Goal: Contribute content

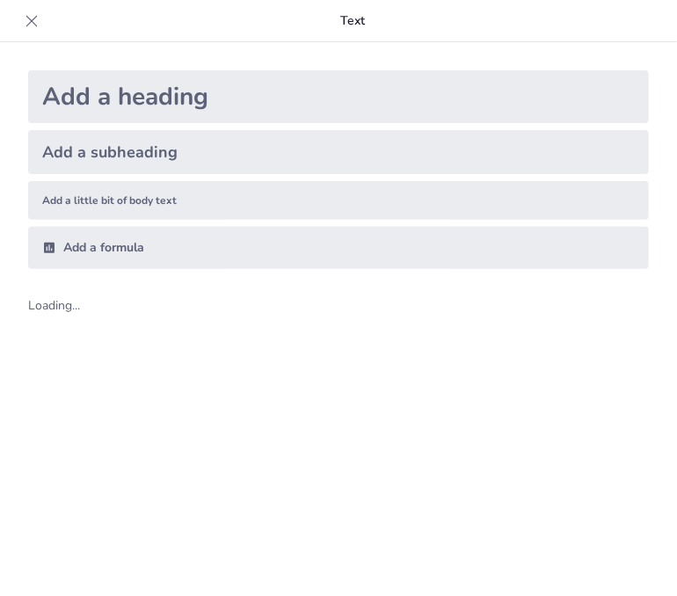
type input "Мистецтво орігамі: Декоративні вироби з паперу"
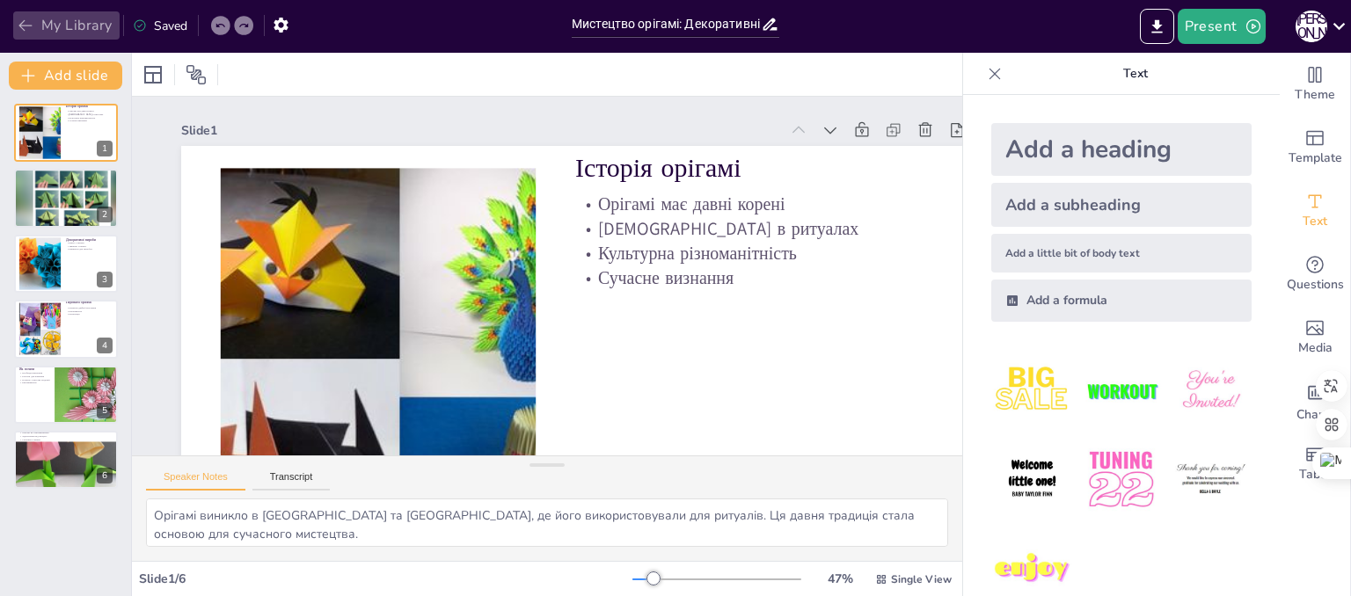
click at [37, 26] on button "My Library" at bounding box center [66, 25] width 106 height 28
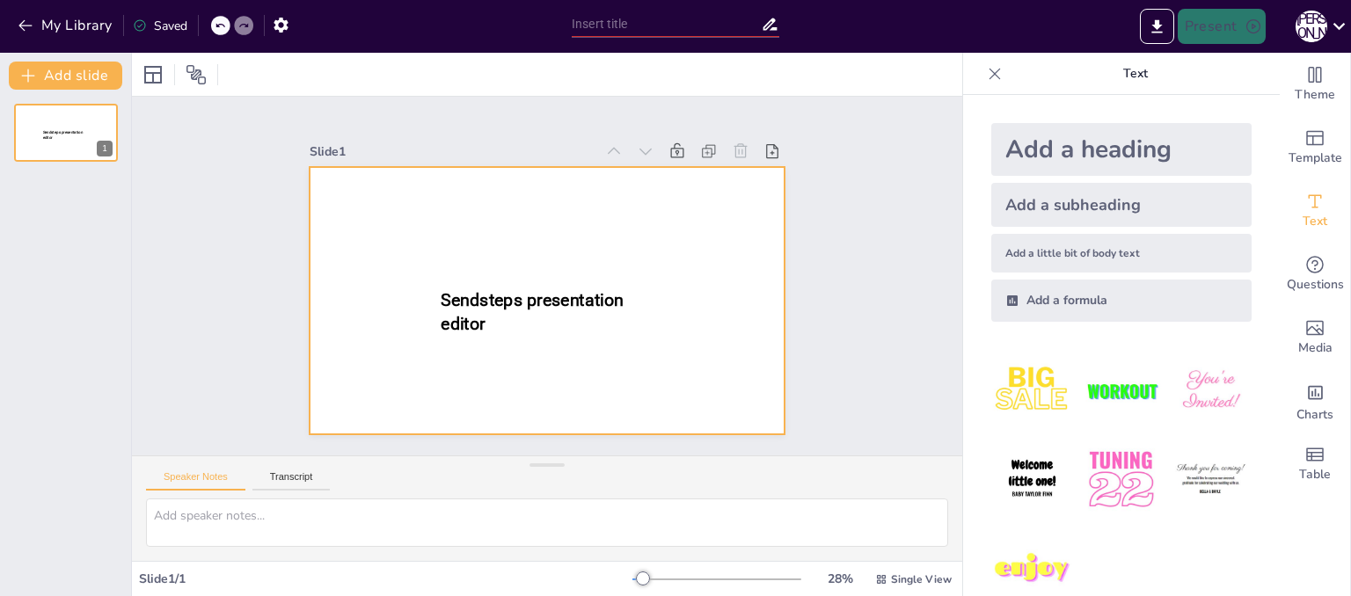
type input "Основи ковальства: Виготовлення простих металевих виробів"
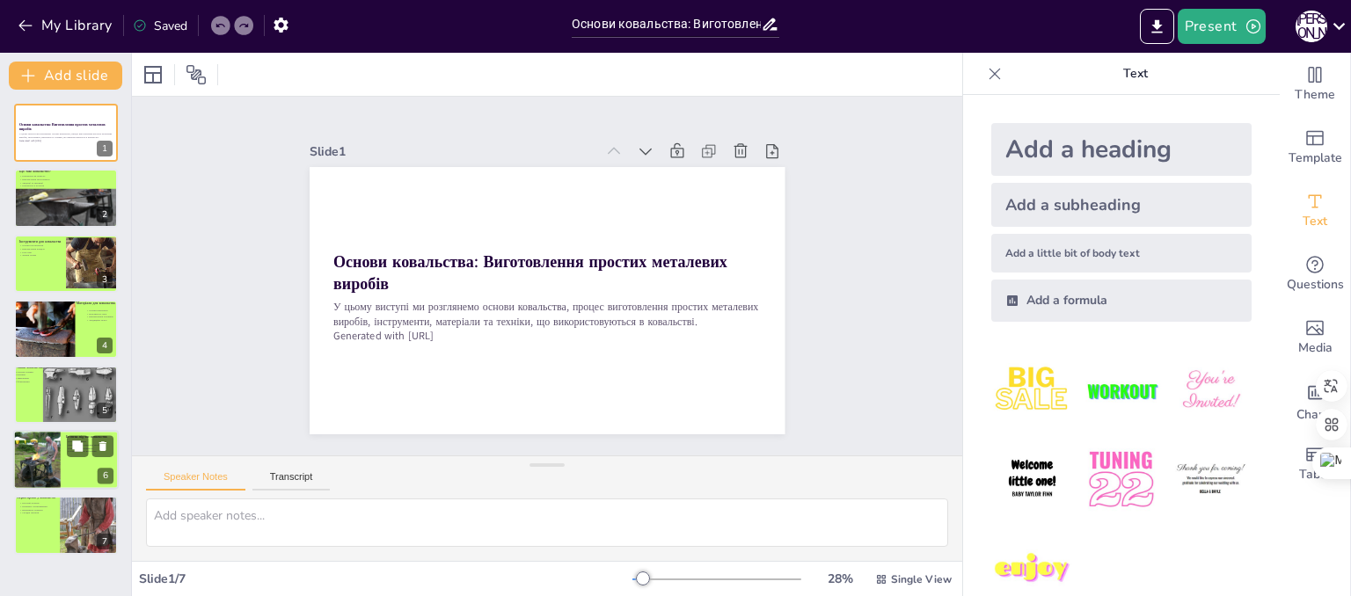
click at [21, 460] on div at bounding box center [39, 461] width 52 height 63
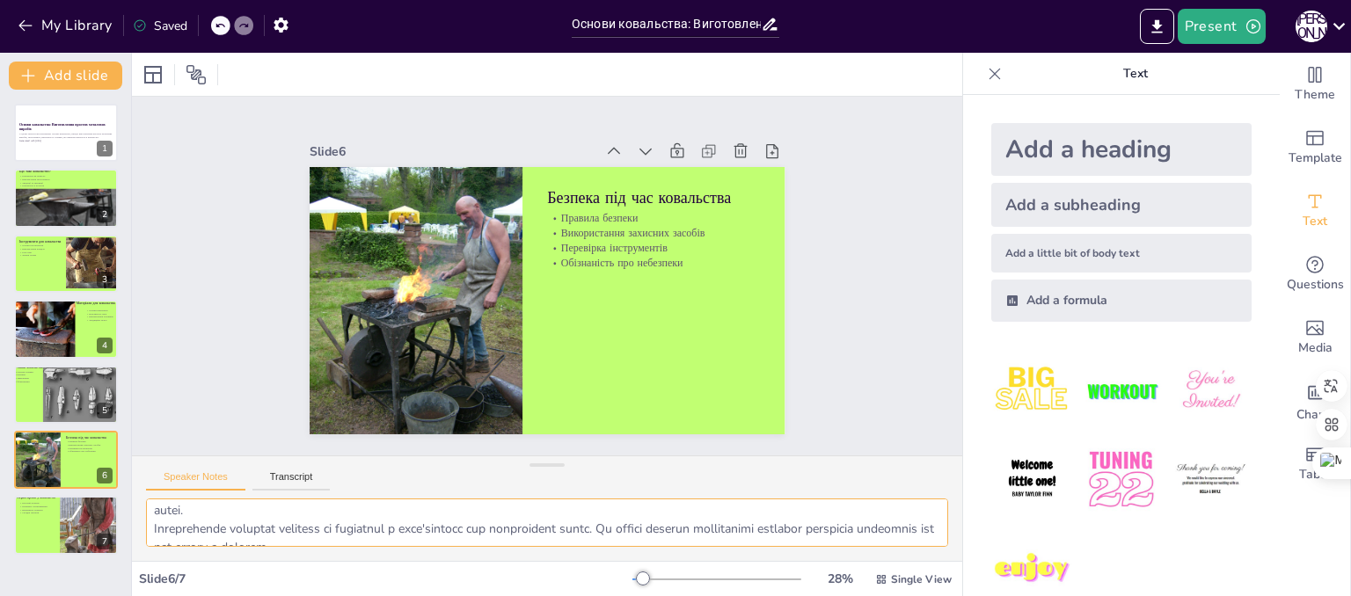
scroll to position [35, 0]
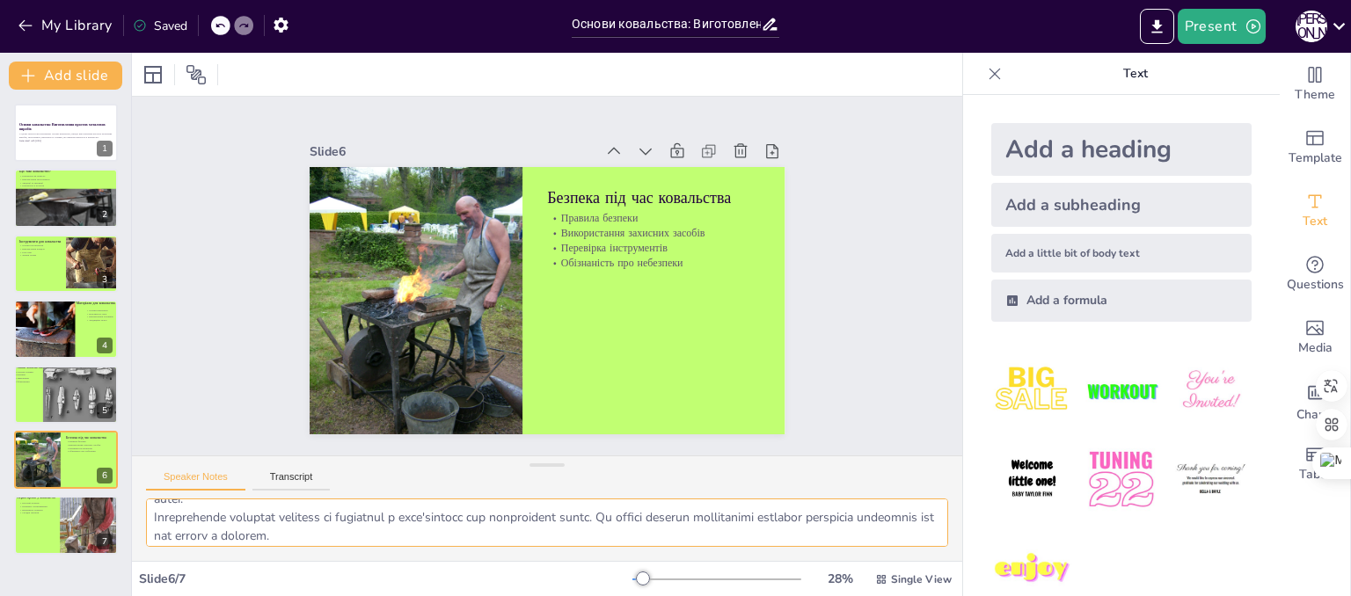
click at [934, 541] on textarea at bounding box center [547, 523] width 802 height 48
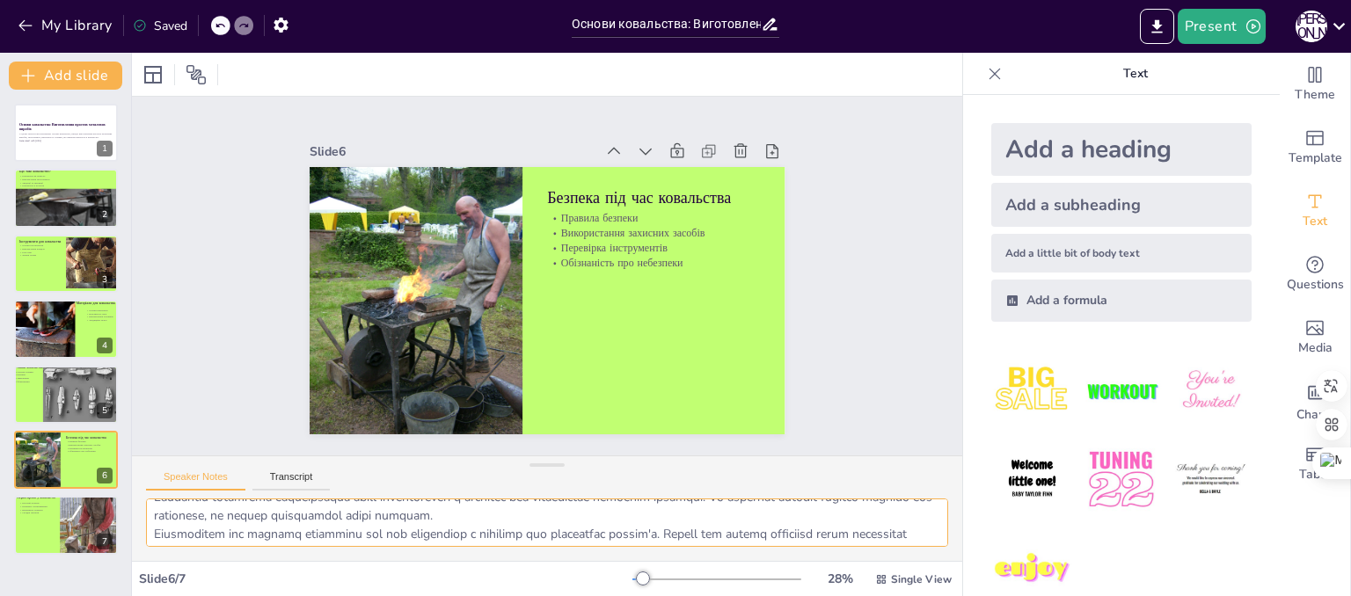
scroll to position [106, 0]
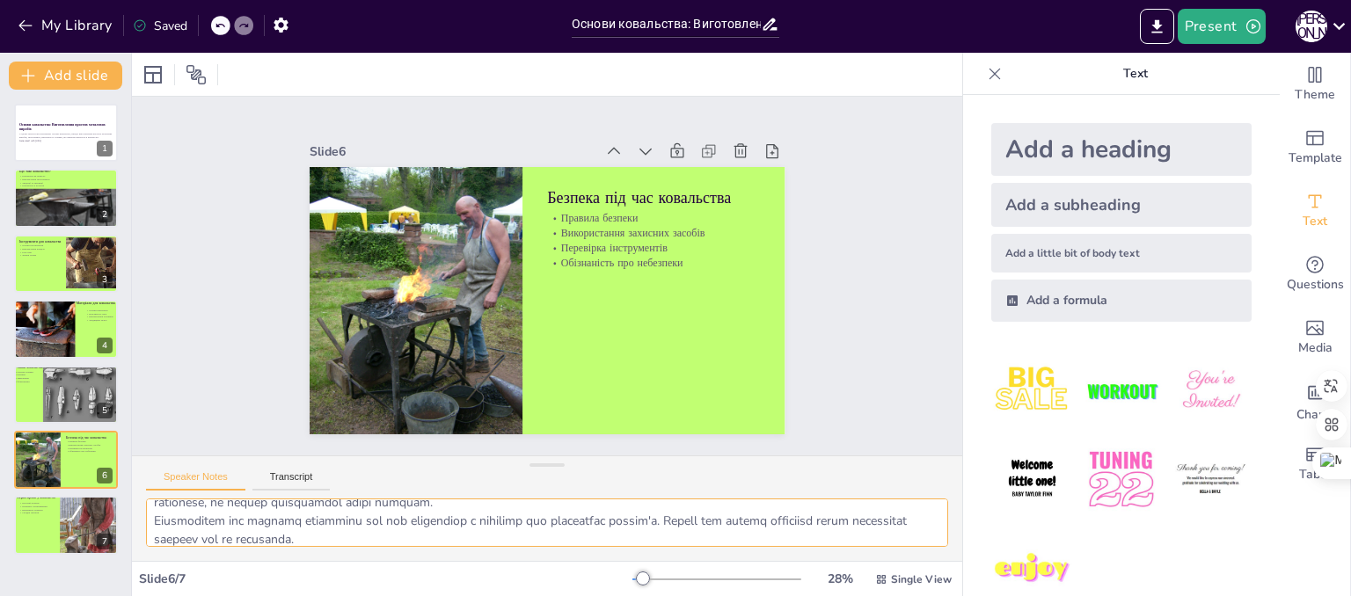
click at [836, 539] on textarea at bounding box center [547, 523] width 802 height 48
click at [93, 533] on div at bounding box center [108, 516] width 112 height 79
type textarea "Розпочати з простих проектів є чудовим способом для новачків освоїти основи ков…"
